Goal: Register for event/course

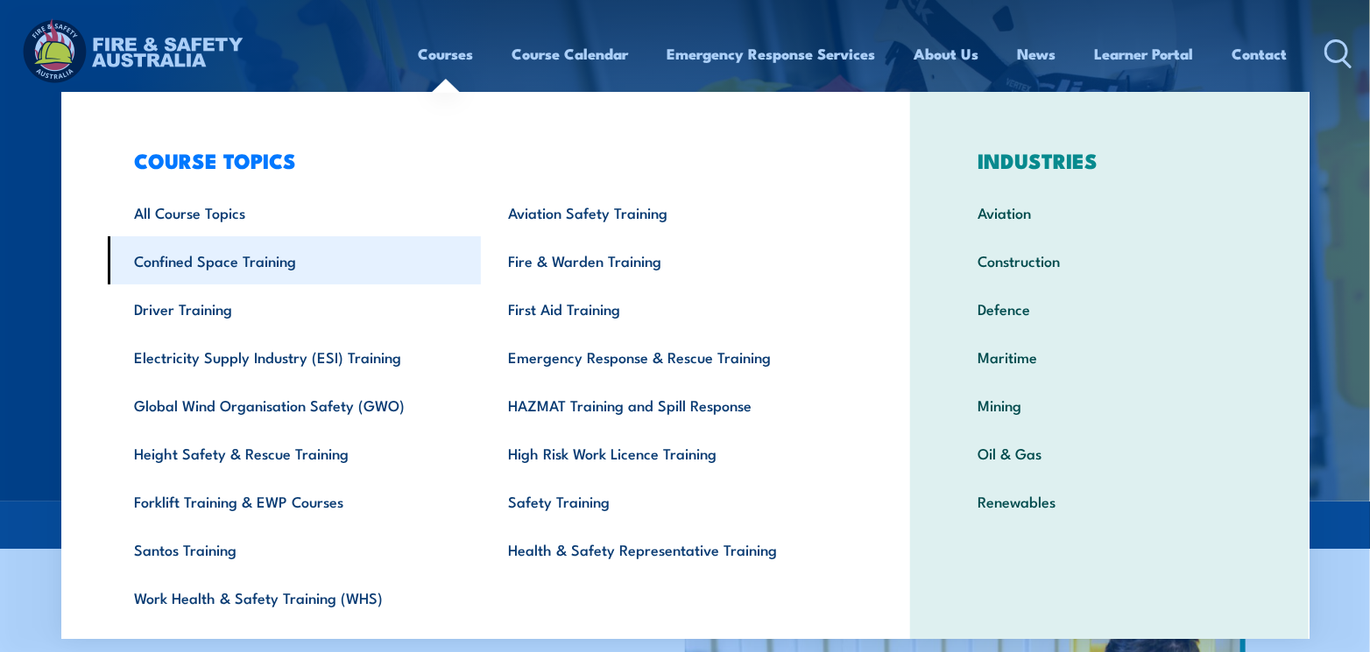
click at [250, 264] on link "Confined Space Training" at bounding box center [295, 260] width 374 height 48
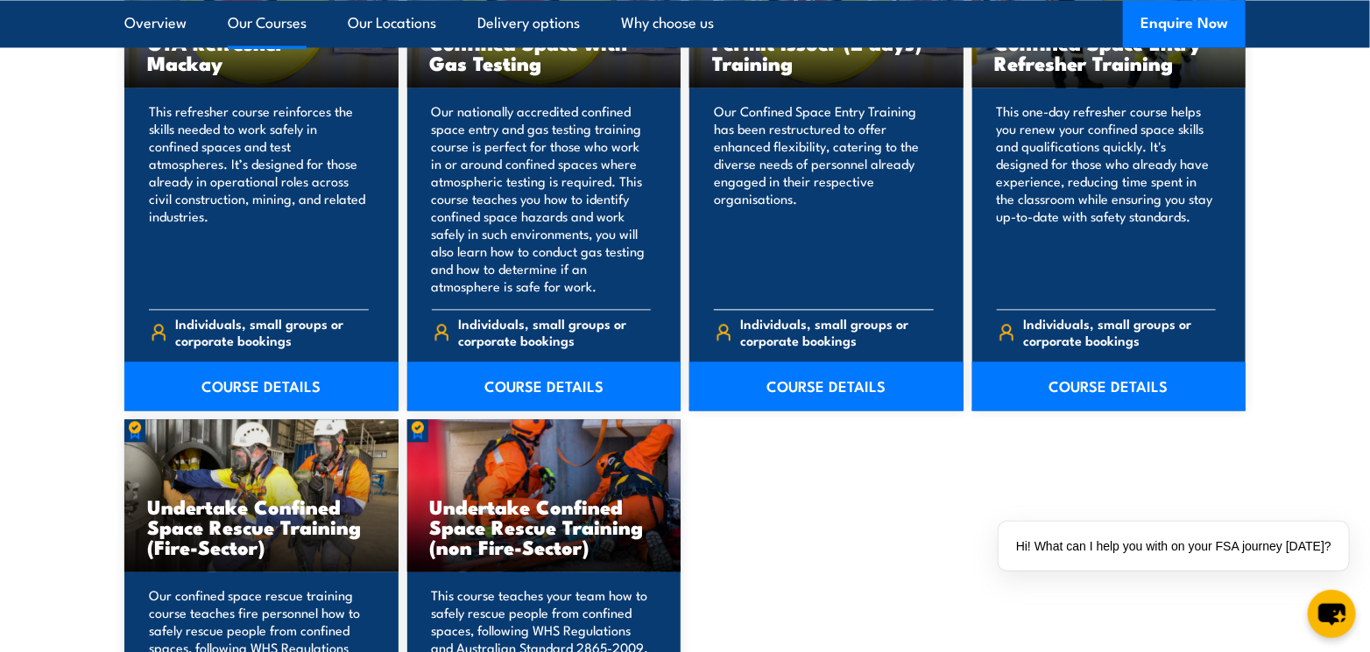
scroll to position [1577, 0]
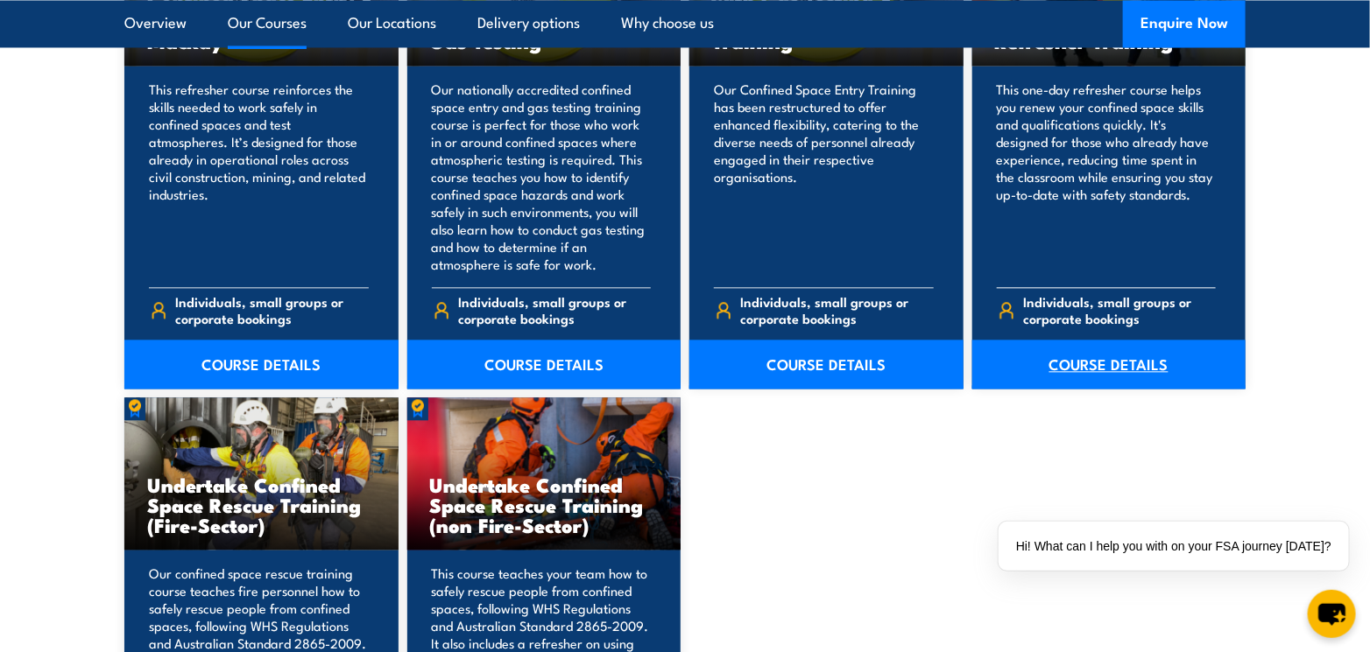
click at [1069, 370] on link "COURSE DETAILS" at bounding box center [1109, 364] width 274 height 49
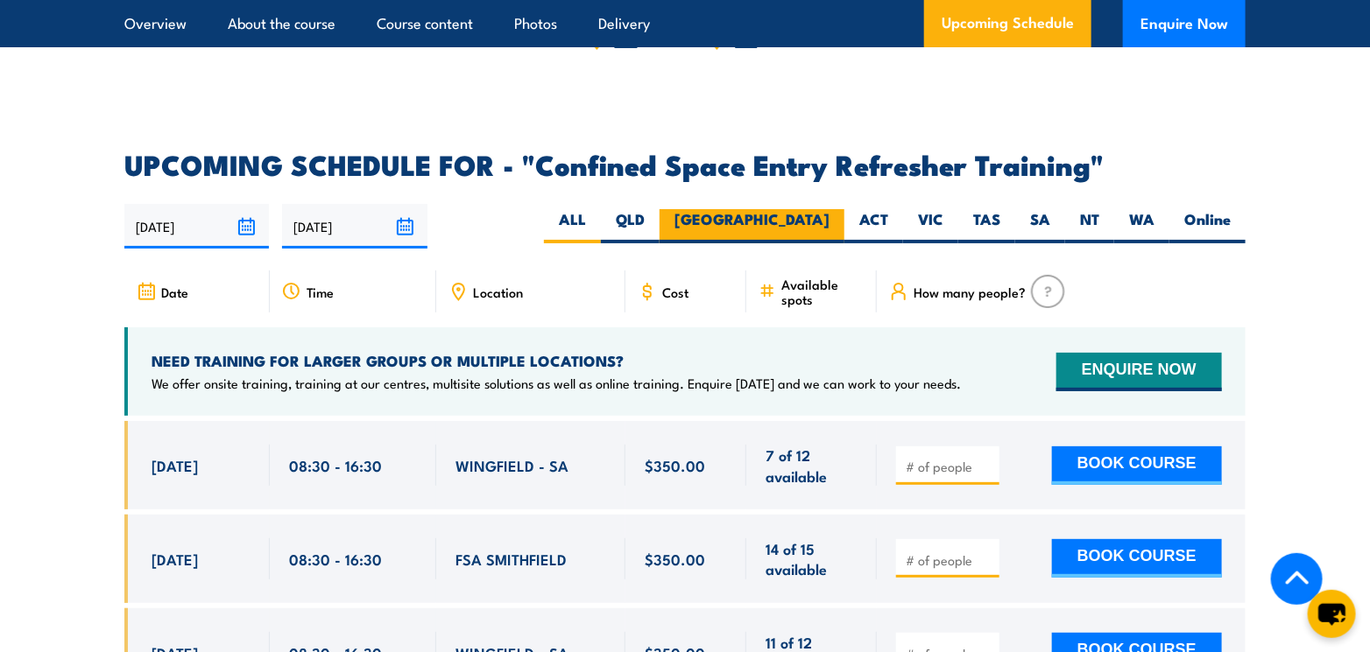
scroll to position [2978, 0]
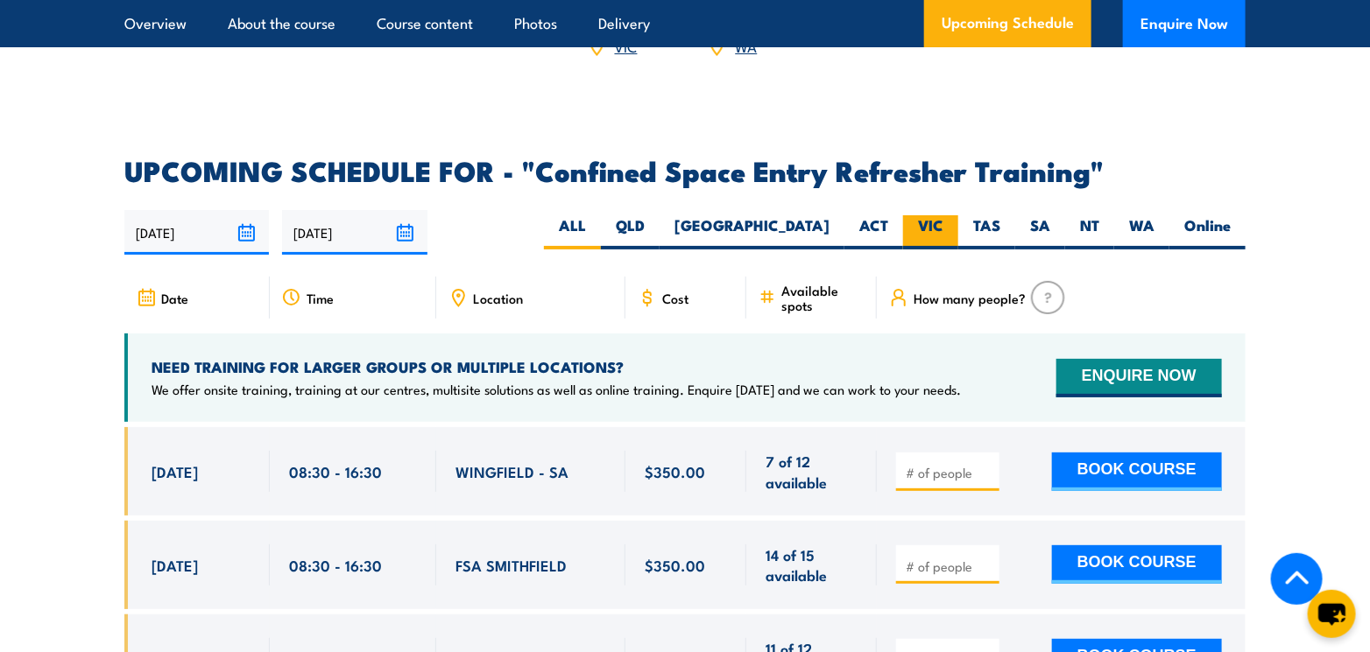
click at [919, 215] on label "VIC" at bounding box center [930, 232] width 55 height 34
click at [943, 215] on input "VIC" at bounding box center [948, 220] width 11 height 11
radio input "true"
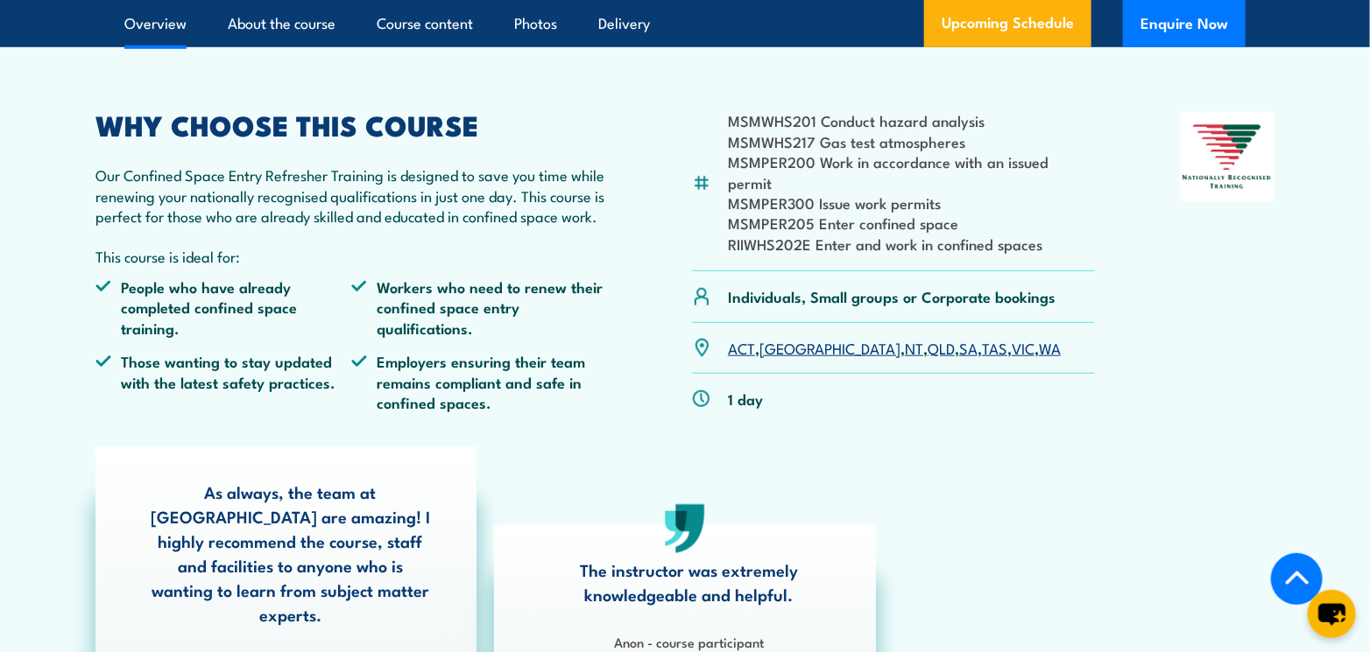
scroll to position [526, 0]
click at [928, 336] on link "QLD" at bounding box center [941, 346] width 27 height 21
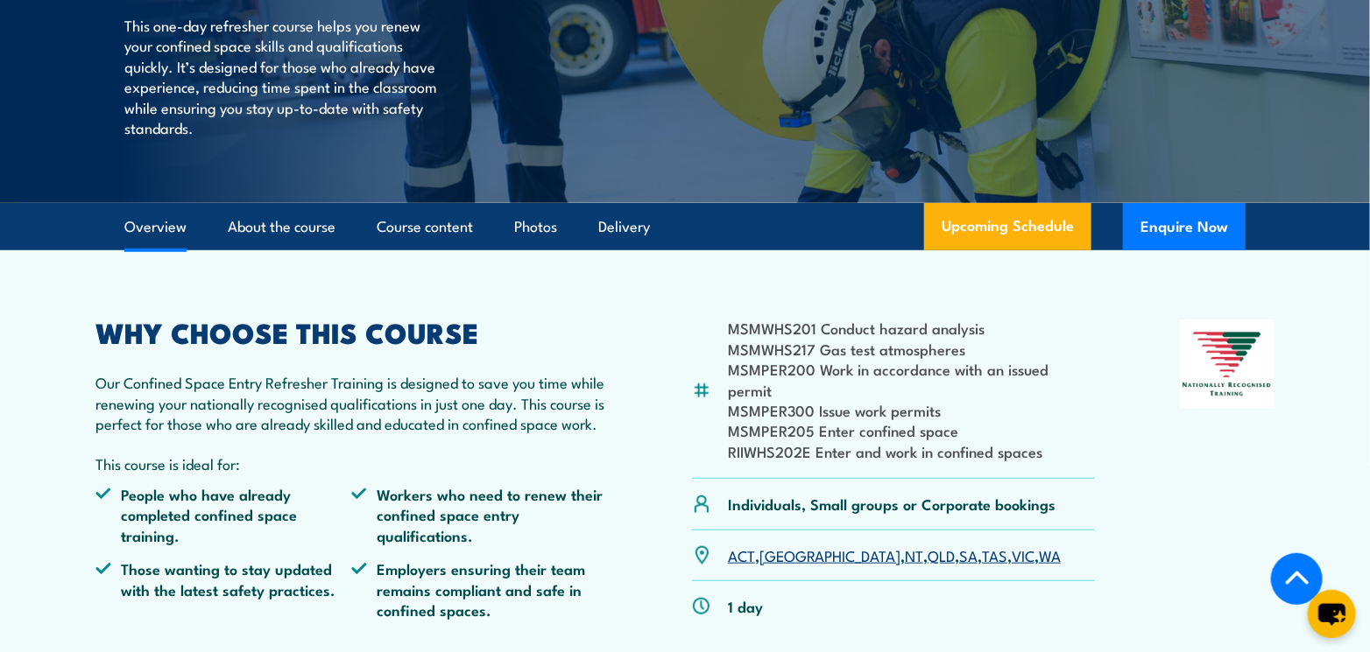
scroll to position [613, 0]
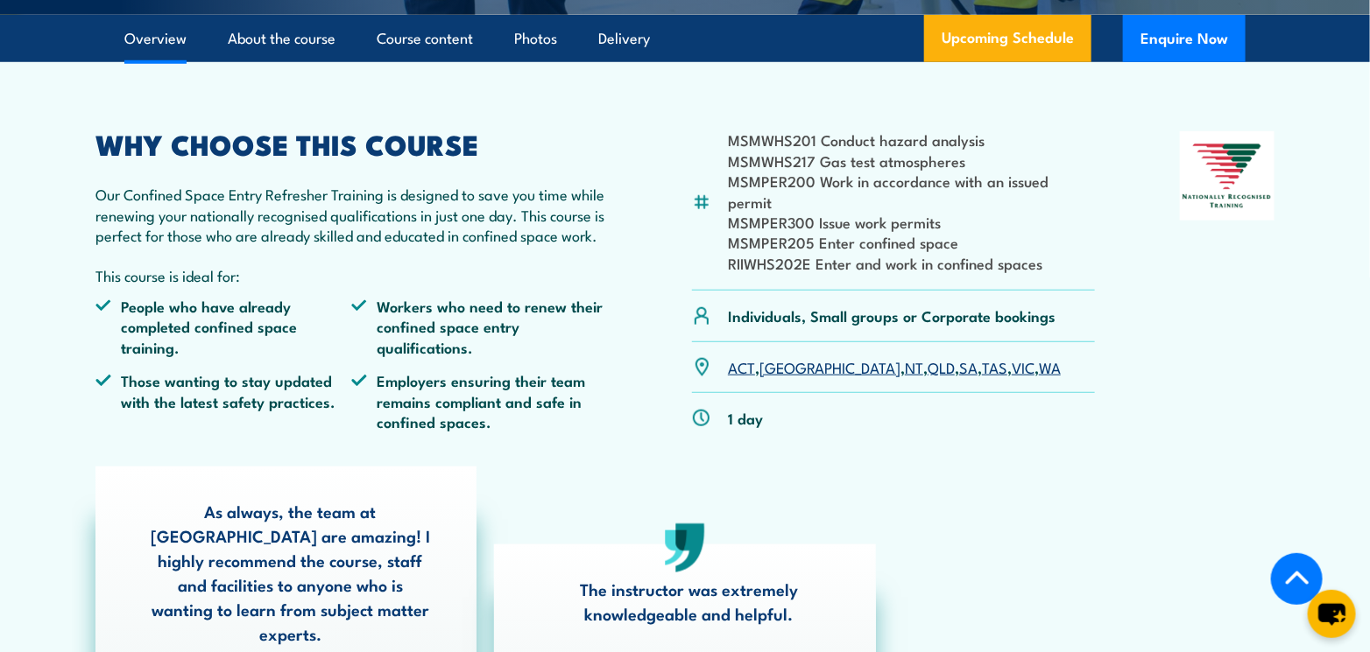
click at [1012, 356] on link "VIC" at bounding box center [1023, 366] width 23 height 21
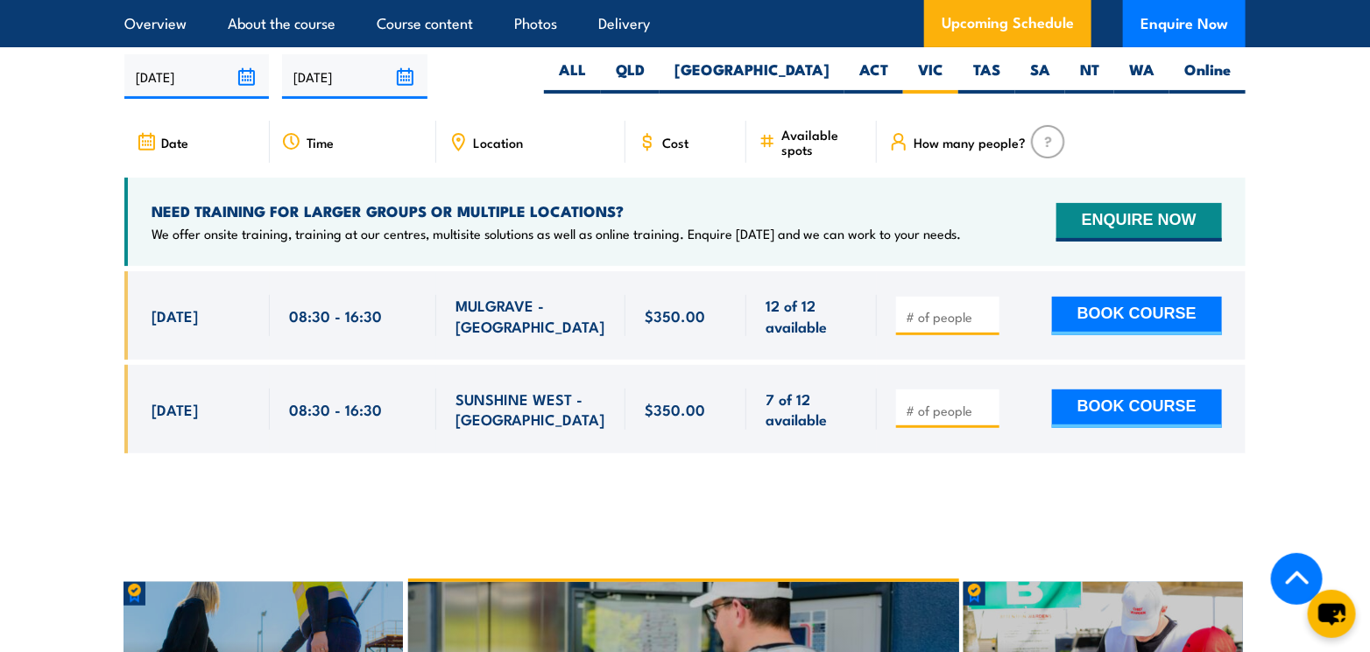
scroll to position [3153, 0]
